Goal: Navigation & Orientation: Find specific page/section

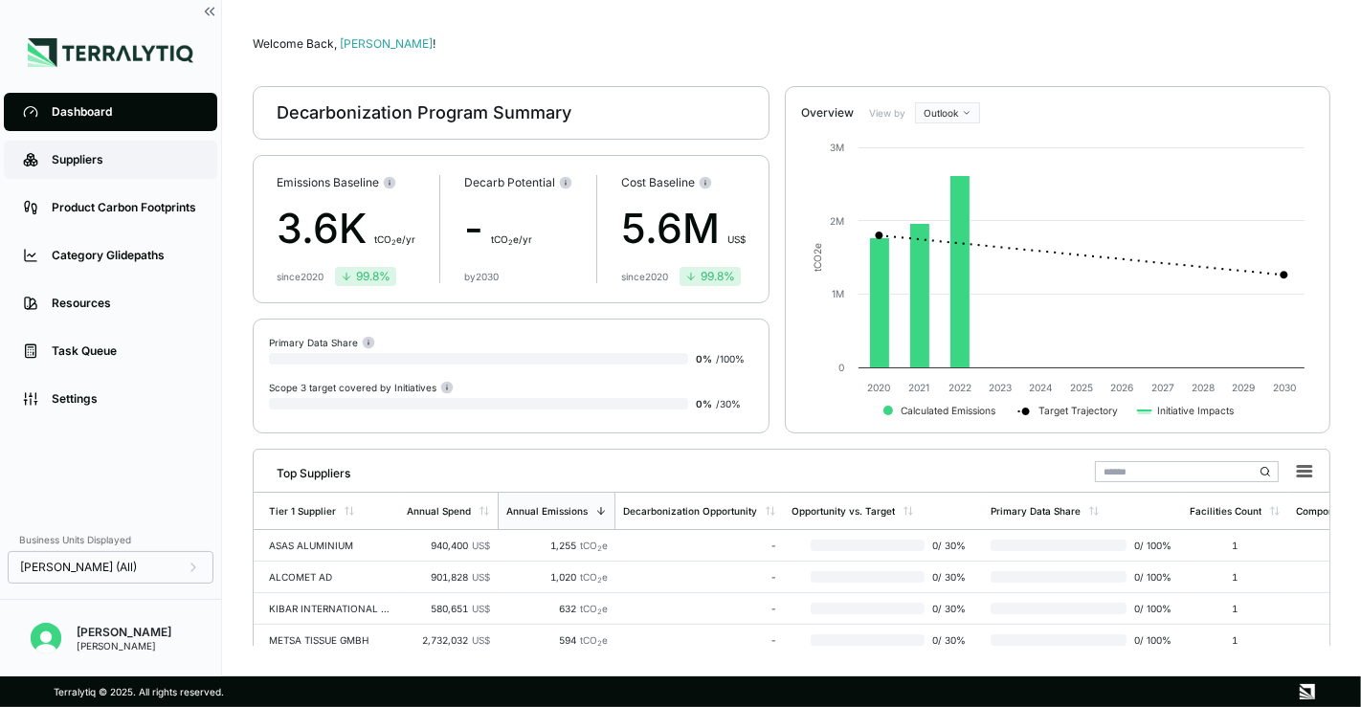
click at [99, 145] on link "Suppliers" at bounding box center [110, 160] width 213 height 38
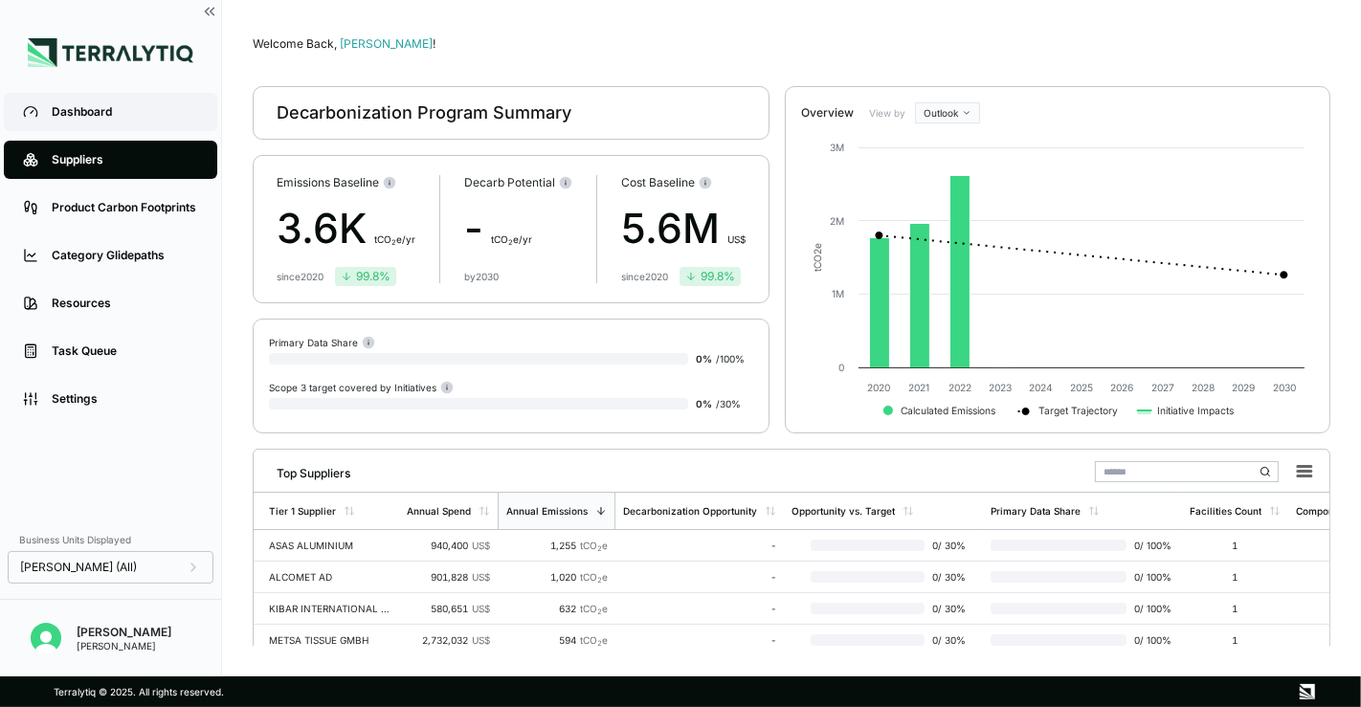
click at [93, 119] on div "Dashboard" at bounding box center [125, 111] width 146 height 15
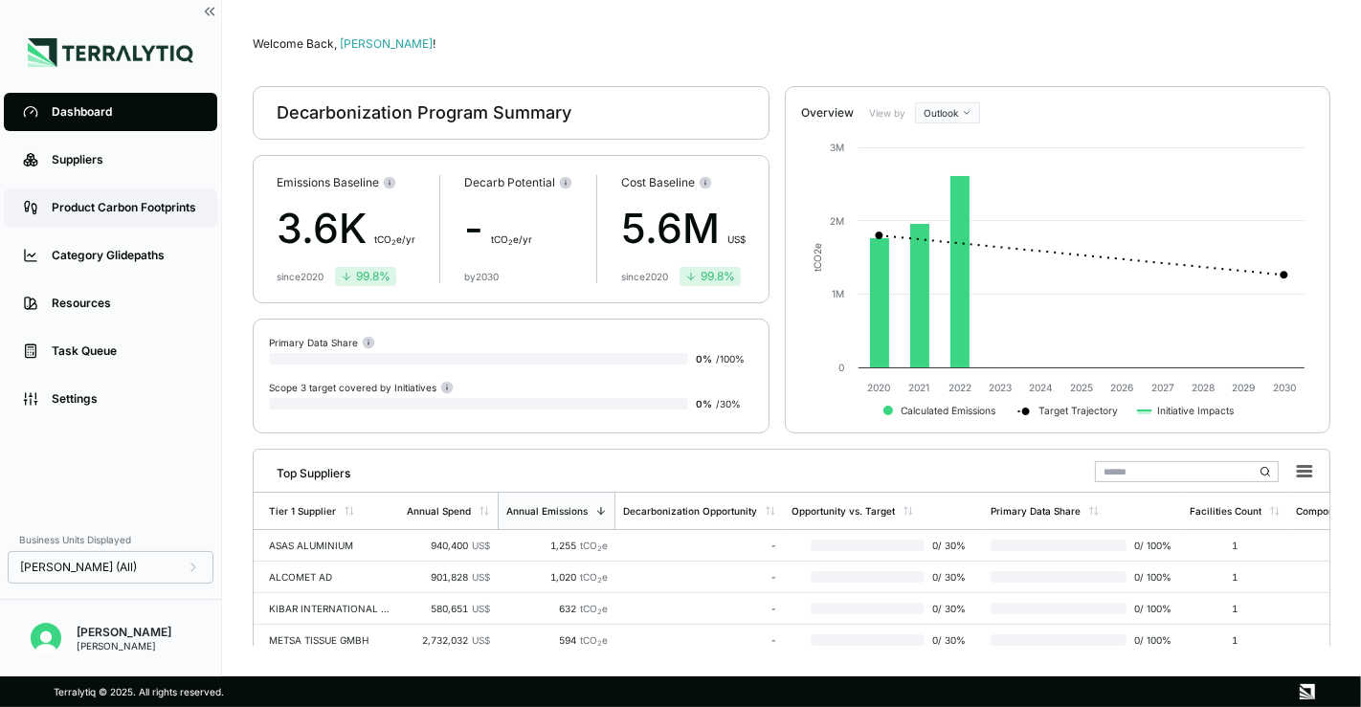
click at [132, 222] on link "Product Carbon Footprints" at bounding box center [110, 208] width 213 height 38
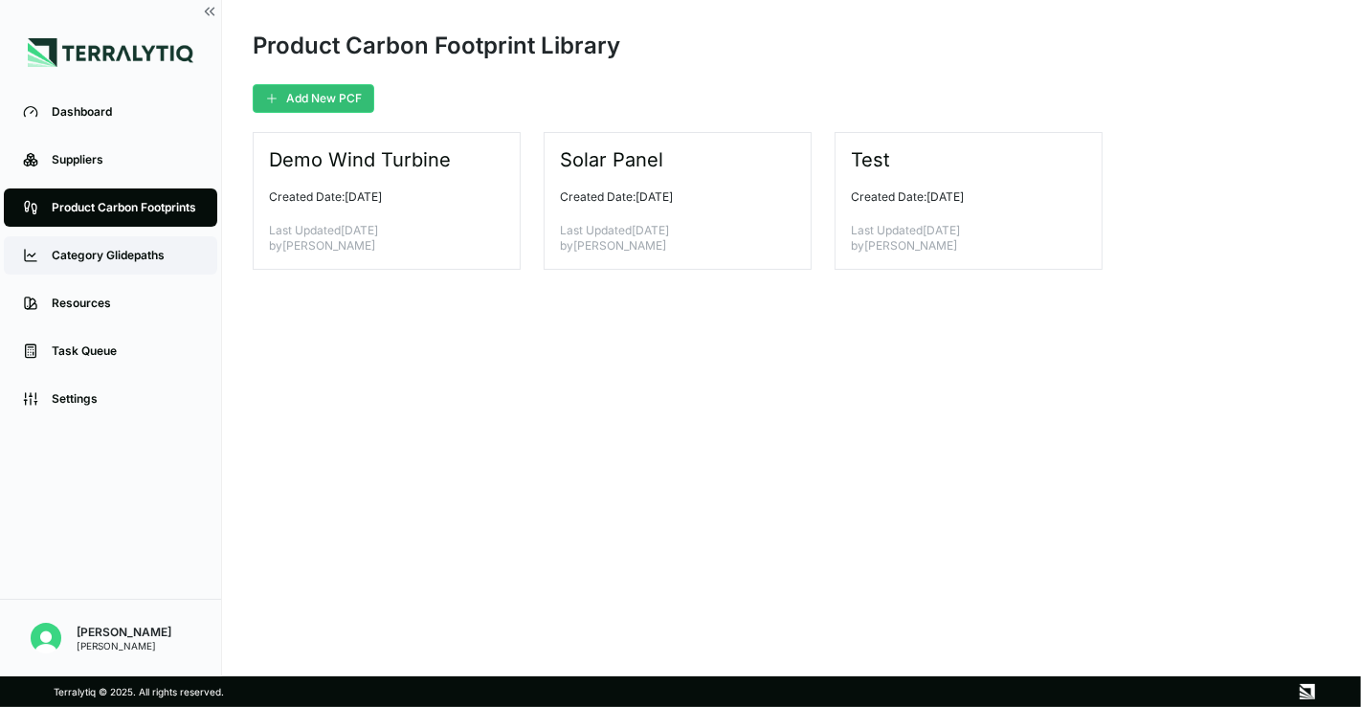
click at [117, 251] on div "Category Glidepaths" at bounding box center [125, 255] width 146 height 15
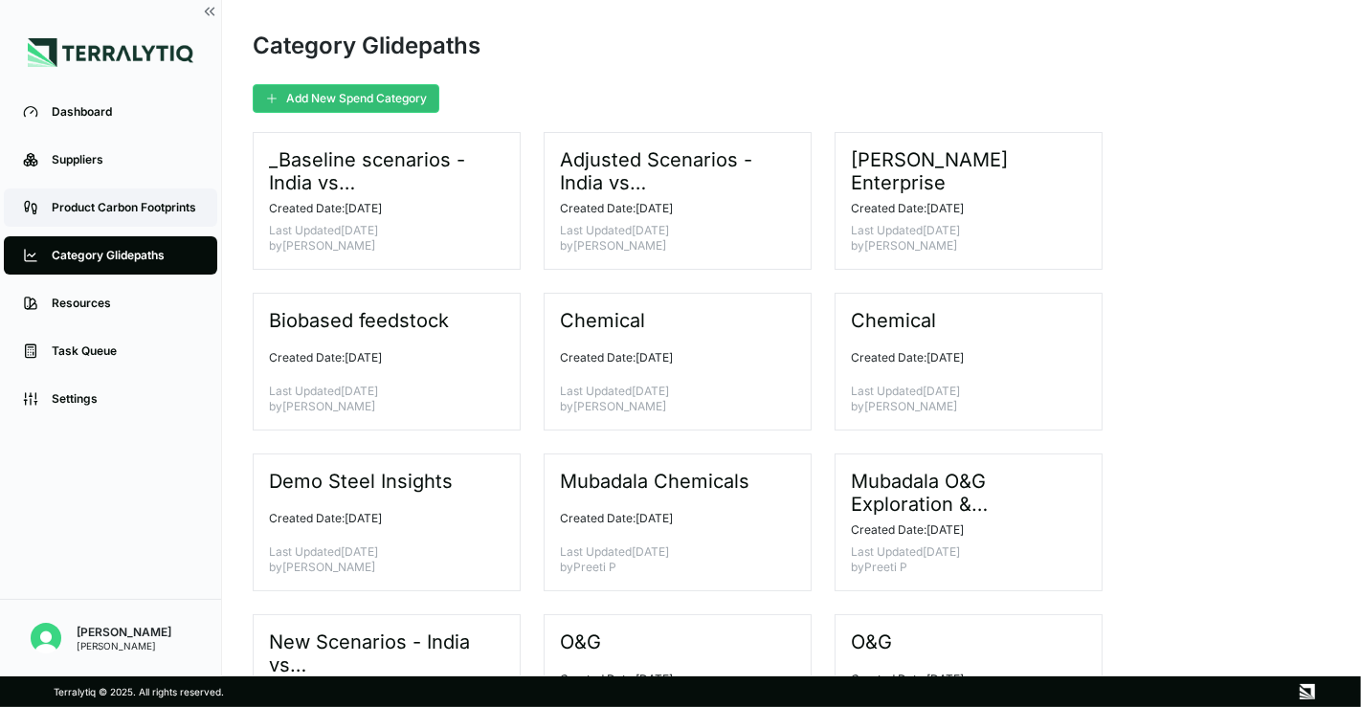
click at [89, 193] on link "Product Carbon Footprints" at bounding box center [110, 208] width 213 height 38
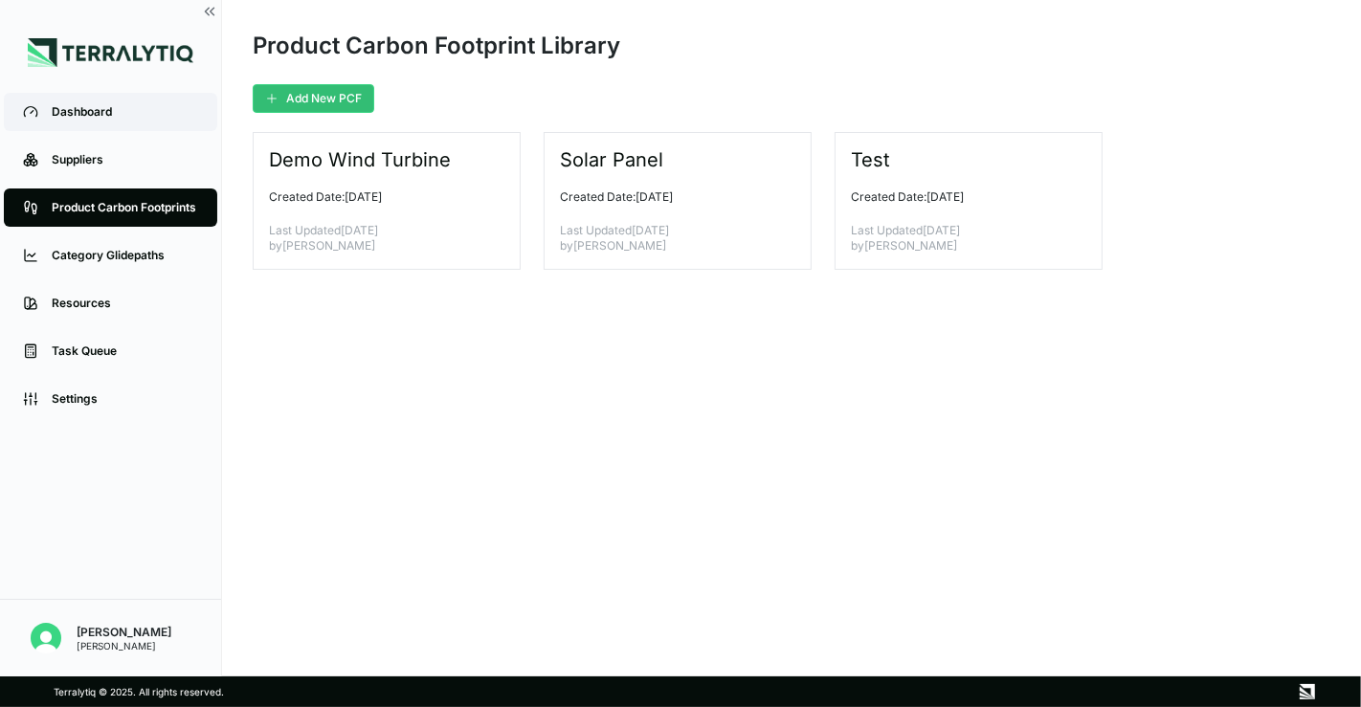
click at [106, 105] on div "Dashboard" at bounding box center [125, 111] width 146 height 15
